Goal: Task Accomplishment & Management: Complete application form

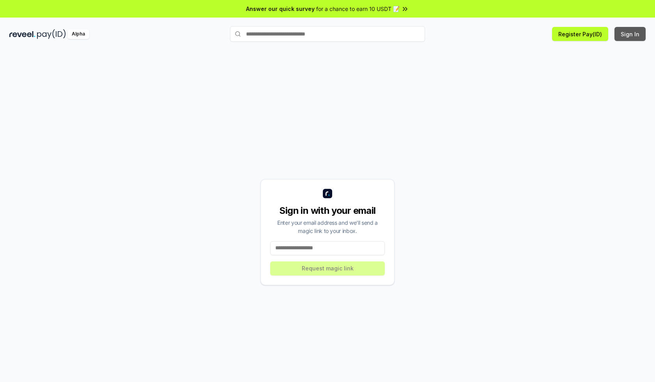
click at [631, 34] on button "Sign In" at bounding box center [630, 34] width 31 height 14
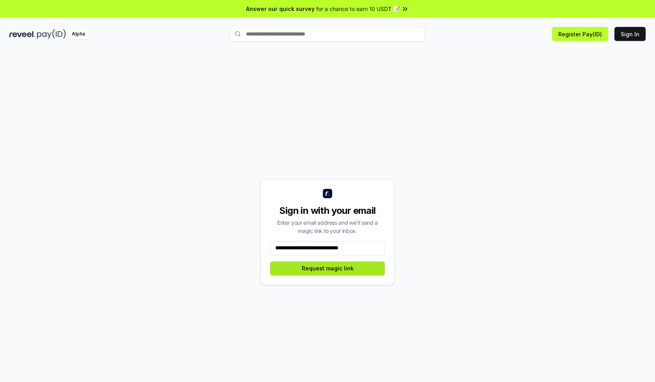
type input "**********"
click at [328, 268] on button "Request magic link" at bounding box center [327, 268] width 115 height 14
